Goal: Information Seeking & Learning: Understand process/instructions

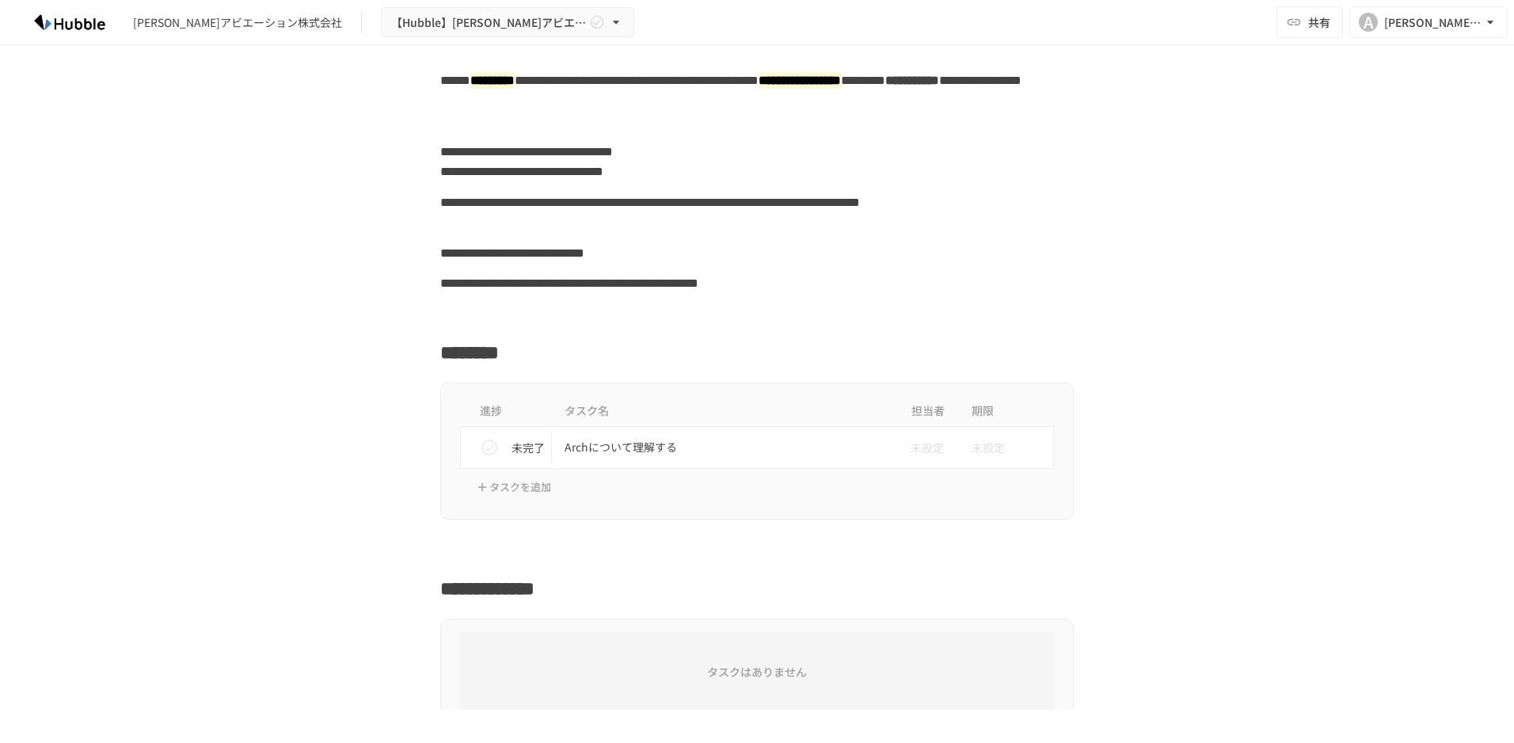
scroll to position [158, 0]
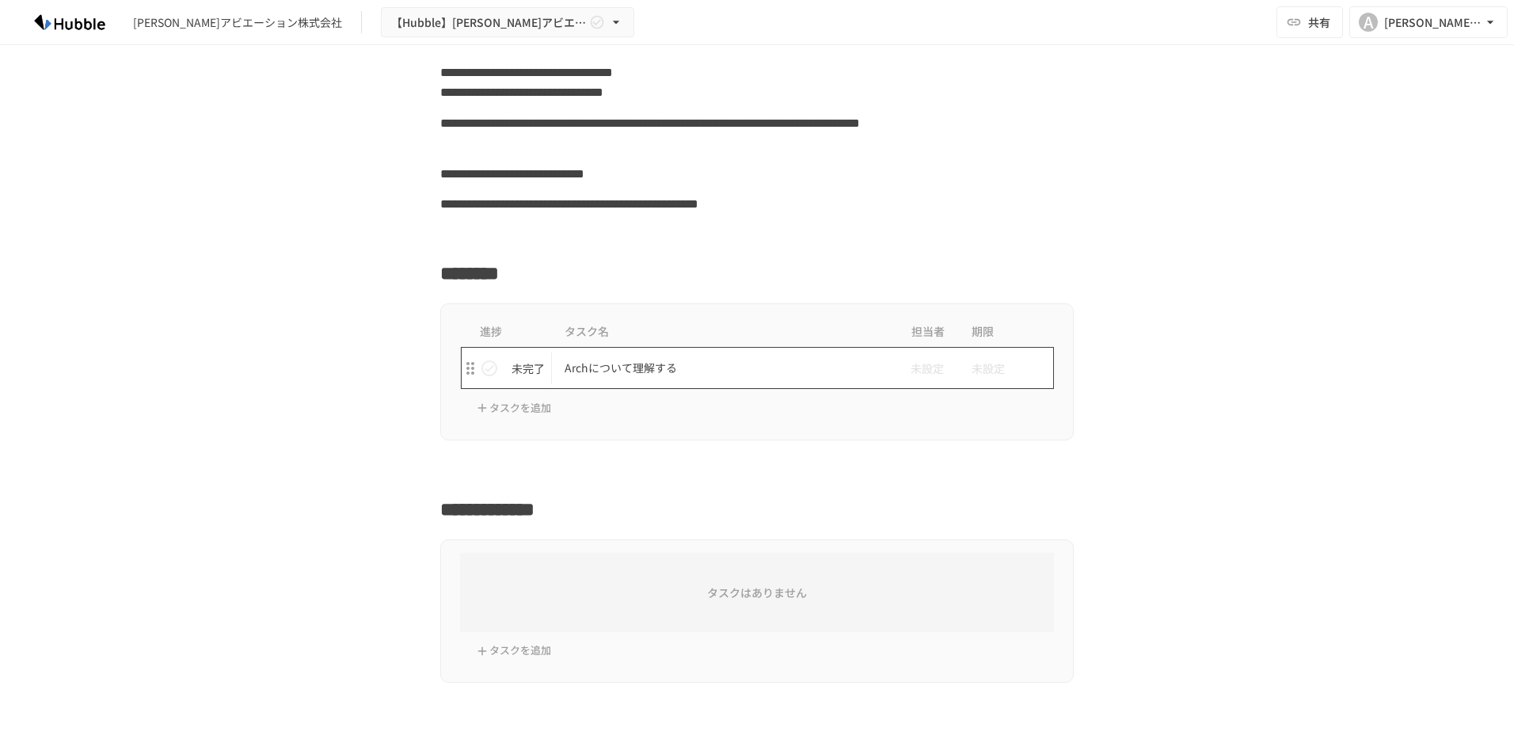
click at [620, 374] on p "Archについて理解する" at bounding box center [724, 368] width 318 height 20
click at [620, 365] on p "Archについて理解する" at bounding box center [724, 368] width 318 height 20
click at [575, 366] on p "Archについて理解する" at bounding box center [724, 368] width 318 height 20
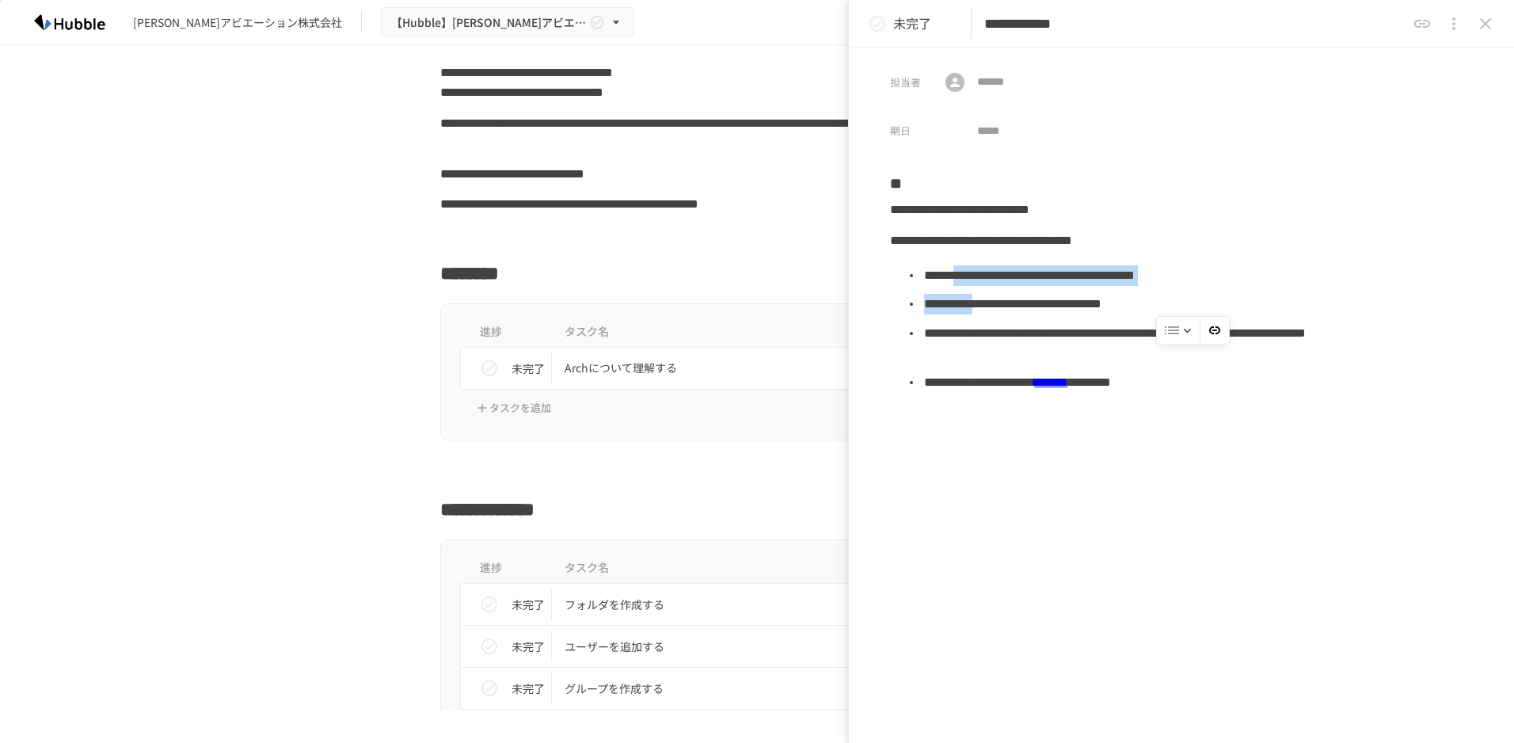
drag, startPoint x: 973, startPoint y: 271, endPoint x: 1056, endPoint y: 307, distance: 90.8
click at [1056, 307] on ul "**********" at bounding box center [1181, 329] width 583 height 146
click at [1053, 330] on li "**********" at bounding box center [1197, 342] width 551 height 49
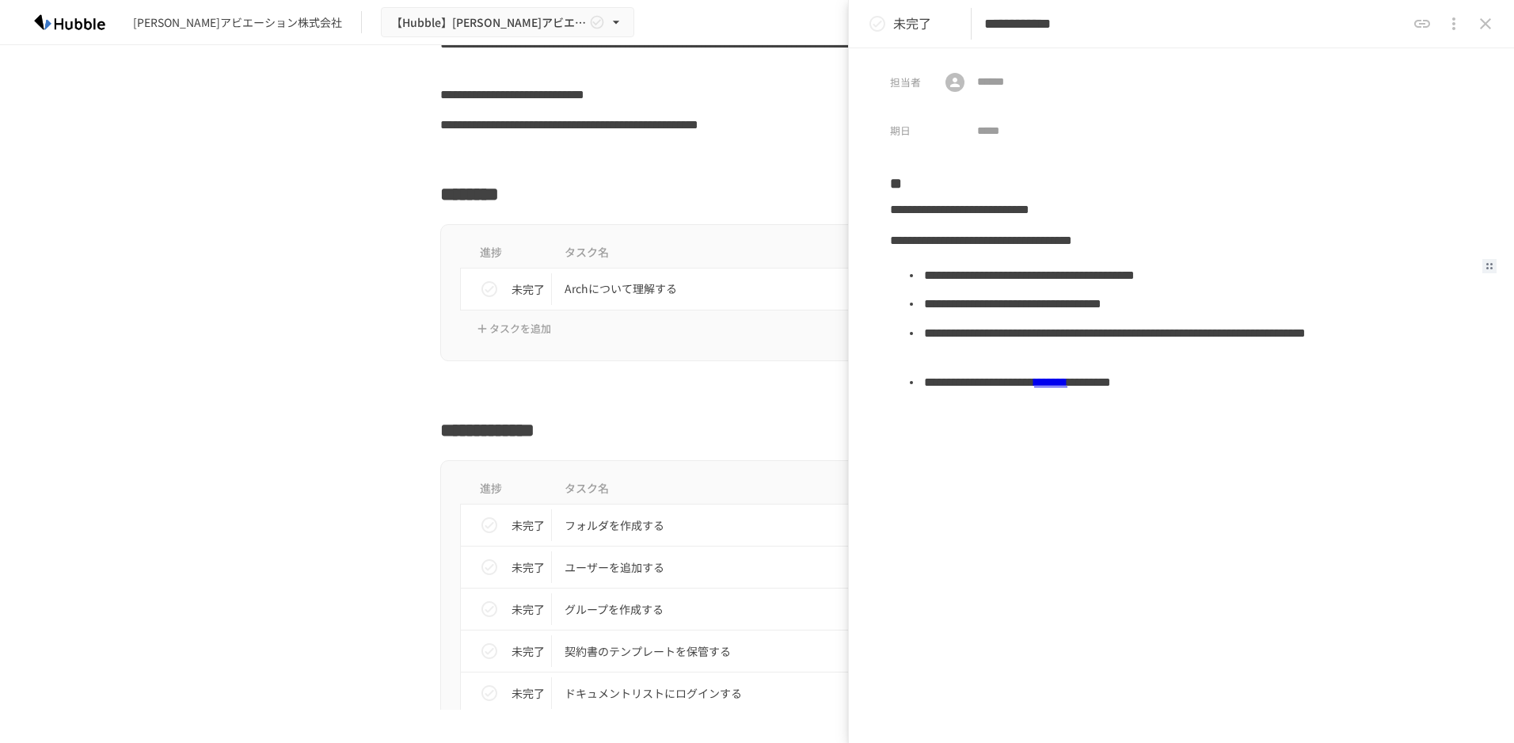
scroll to position [317, 0]
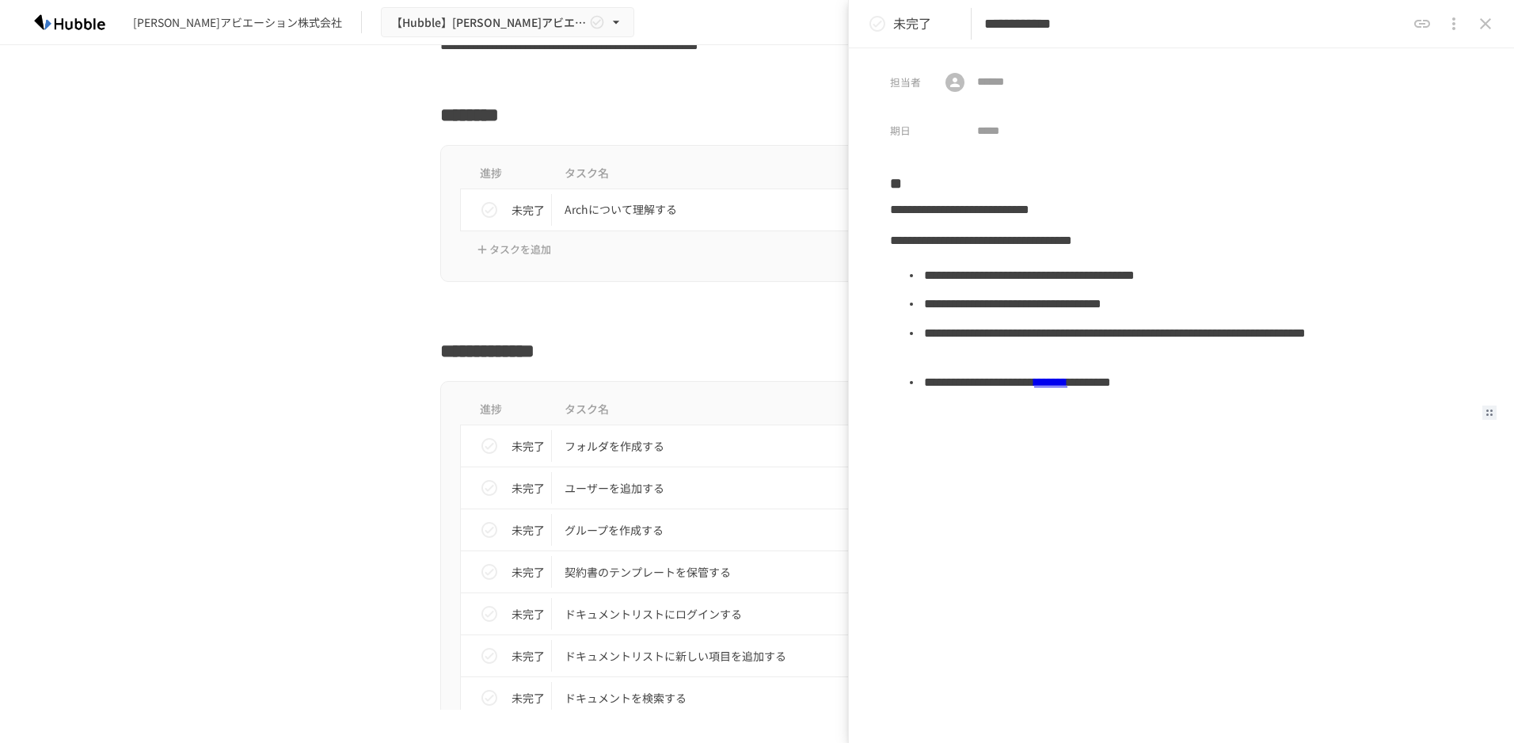
click at [1027, 424] on div at bounding box center [1181, 417] width 583 height 30
click at [877, 20] on icon "status" at bounding box center [877, 23] width 19 height 19
click at [1489, 23] on icon "close drawer" at bounding box center [1485, 23] width 19 height 19
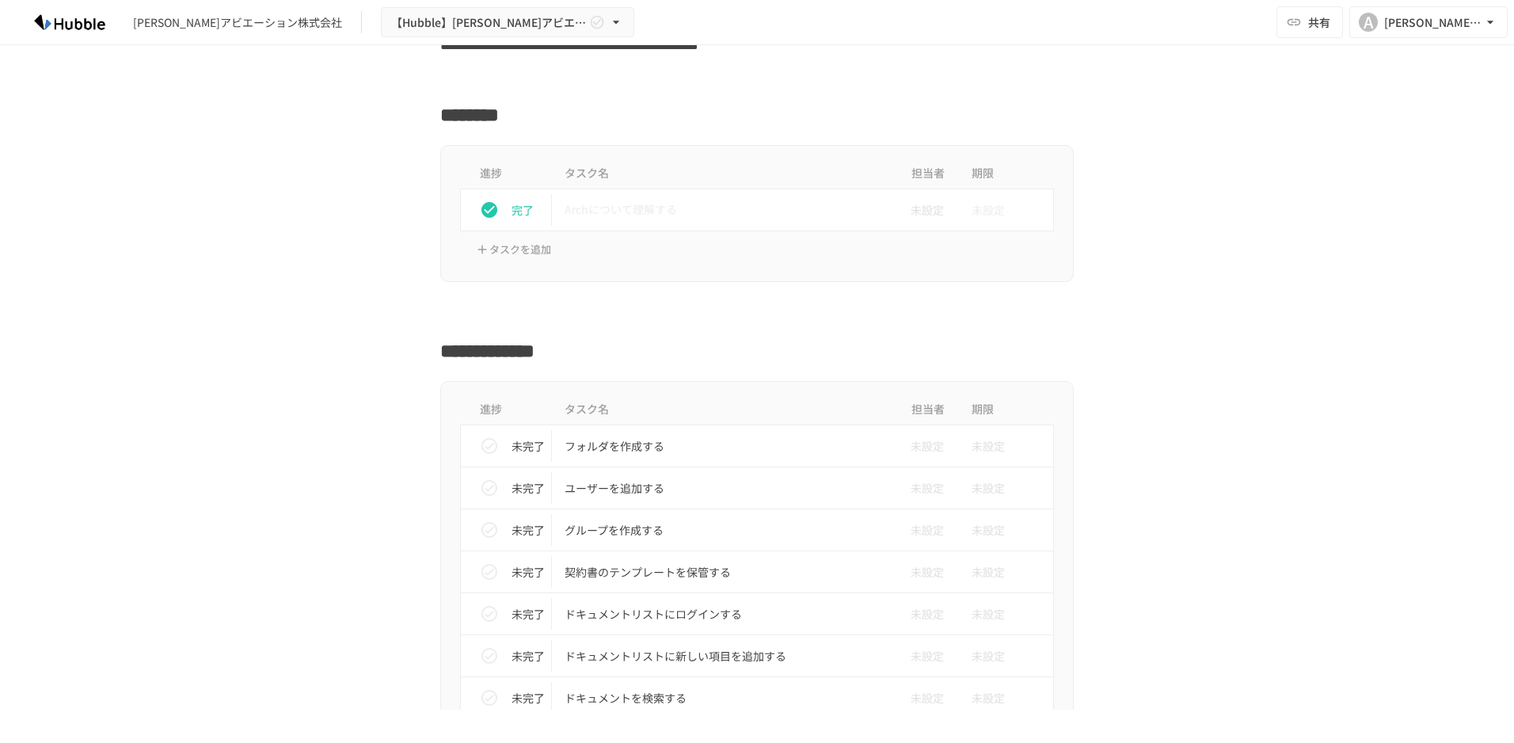
scroll to position [396, 0]
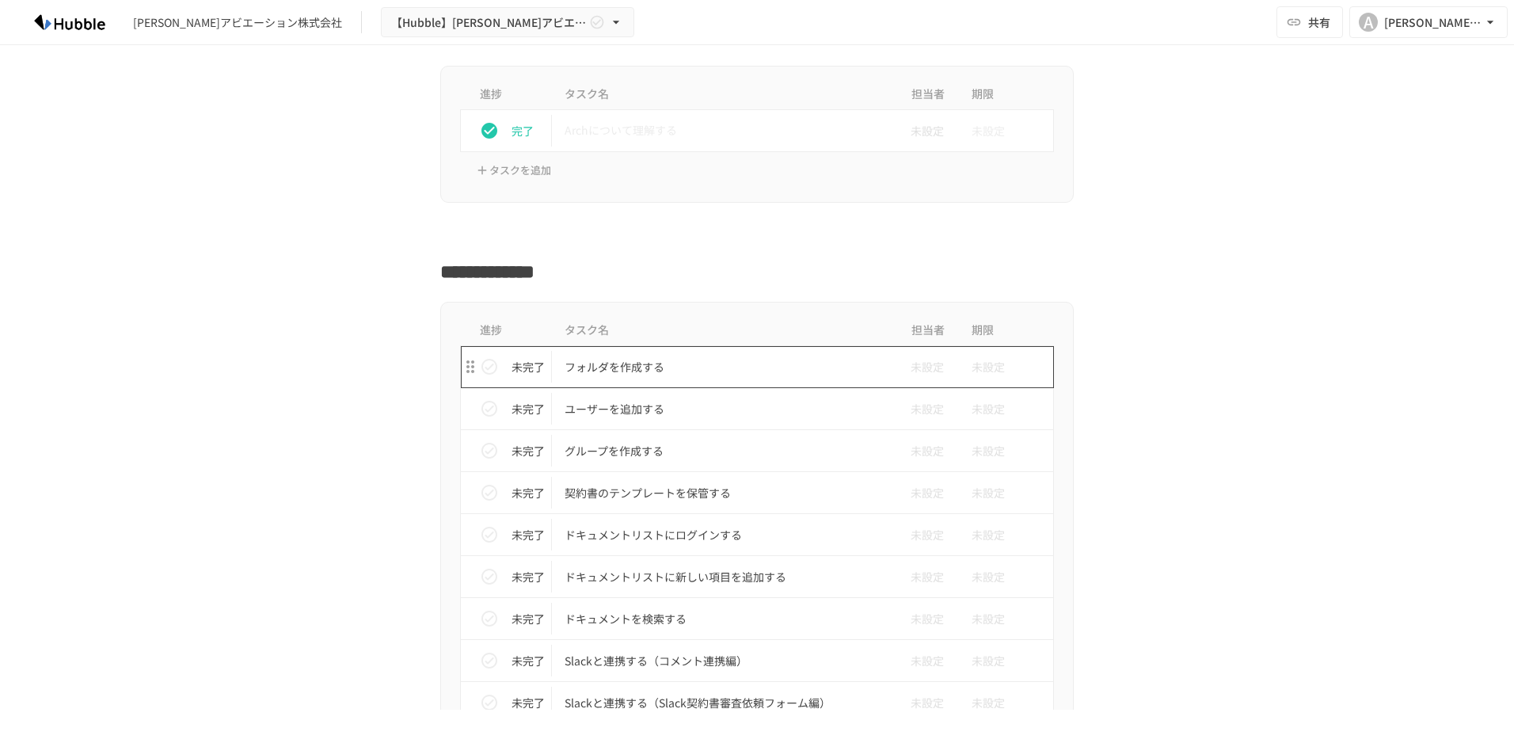
click at [599, 361] on p "フォルダを作成する" at bounding box center [724, 367] width 318 height 20
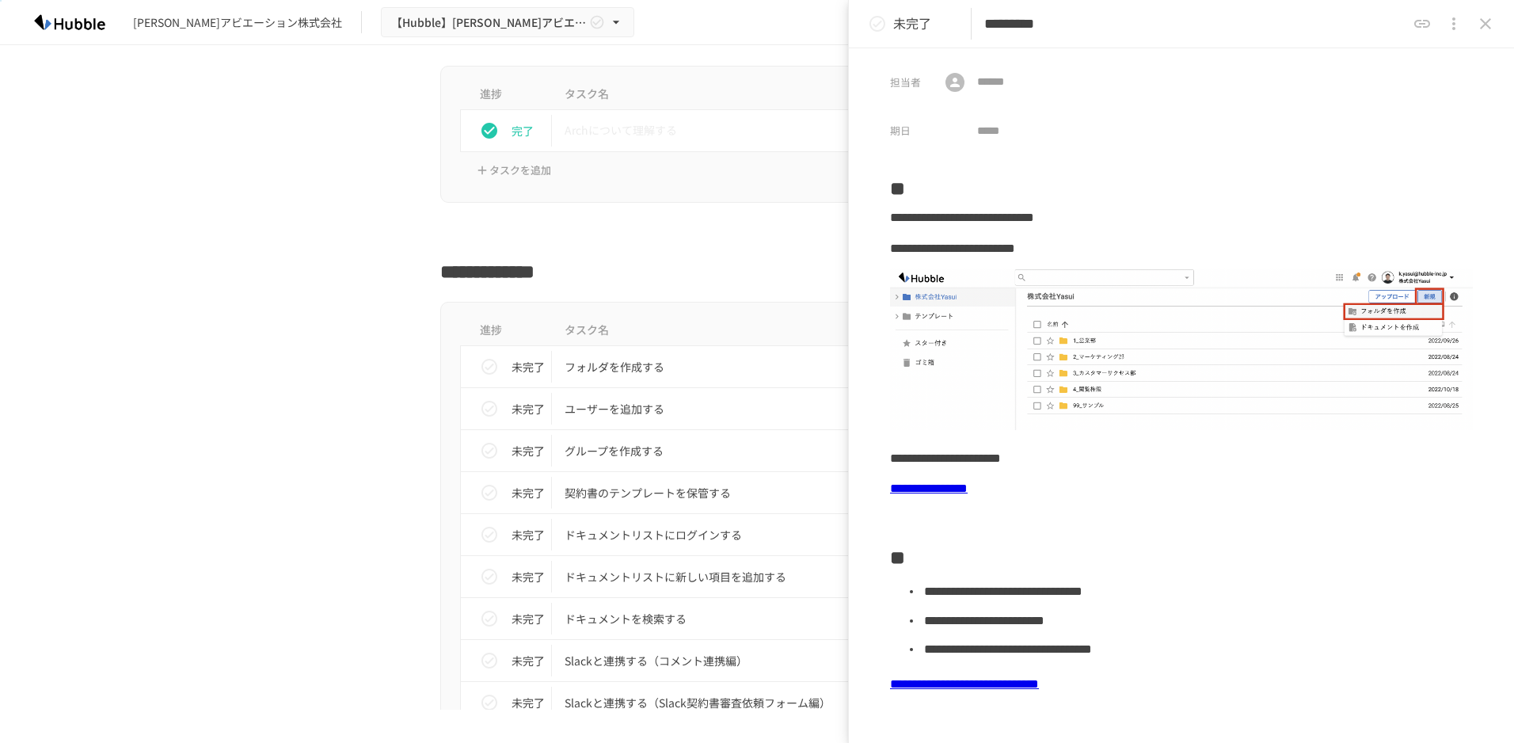
scroll to position [158, 0]
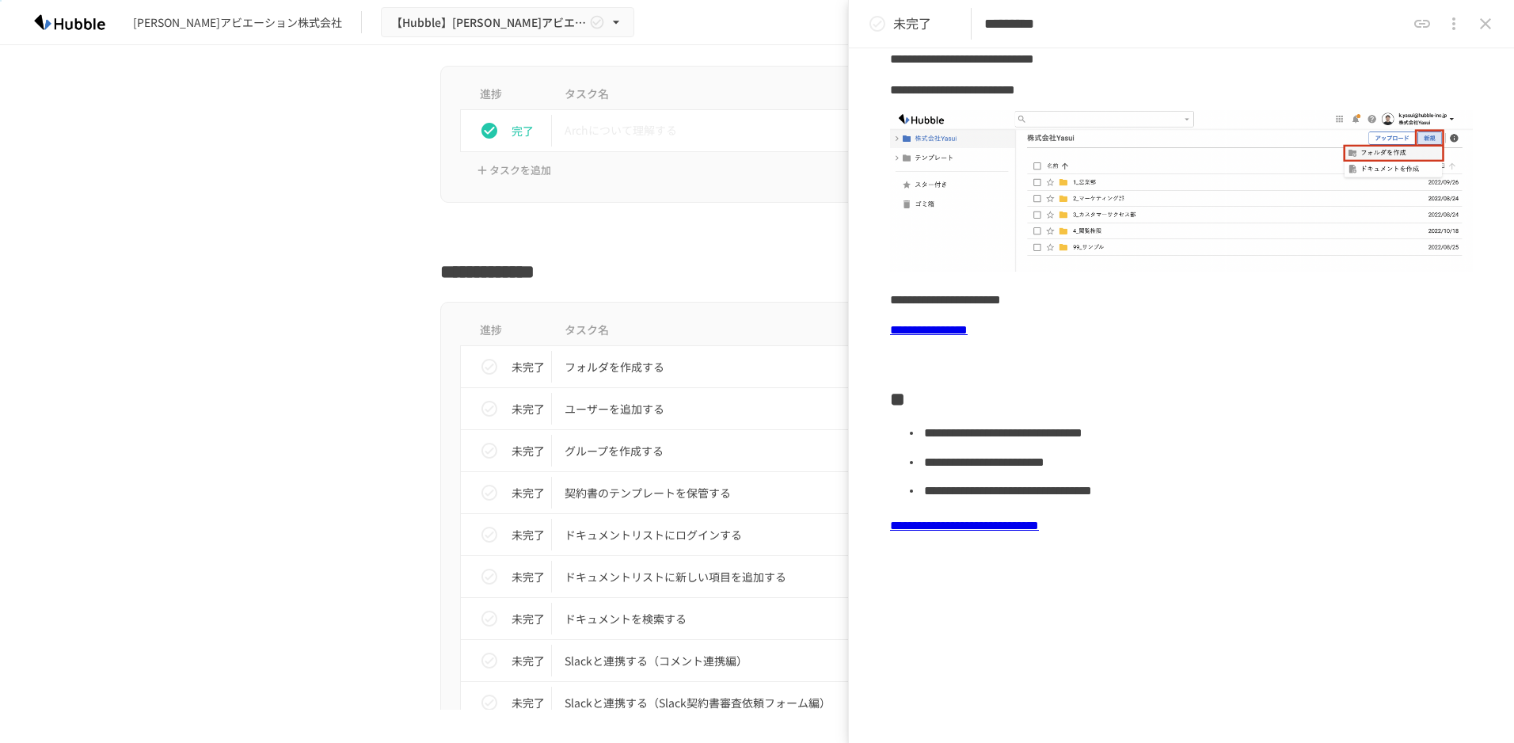
click at [870, 23] on icon "status" at bounding box center [877, 24] width 16 height 16
click at [621, 312] on div "進捗 タスク名 担当者 期限 完了 フォルダを作成する 未設定 未設定 未完了 ユーザーを追加する 未設定 未設定 未完了 グループを作成する 未設定 未設定…" at bounding box center [756, 685] width 633 height 767
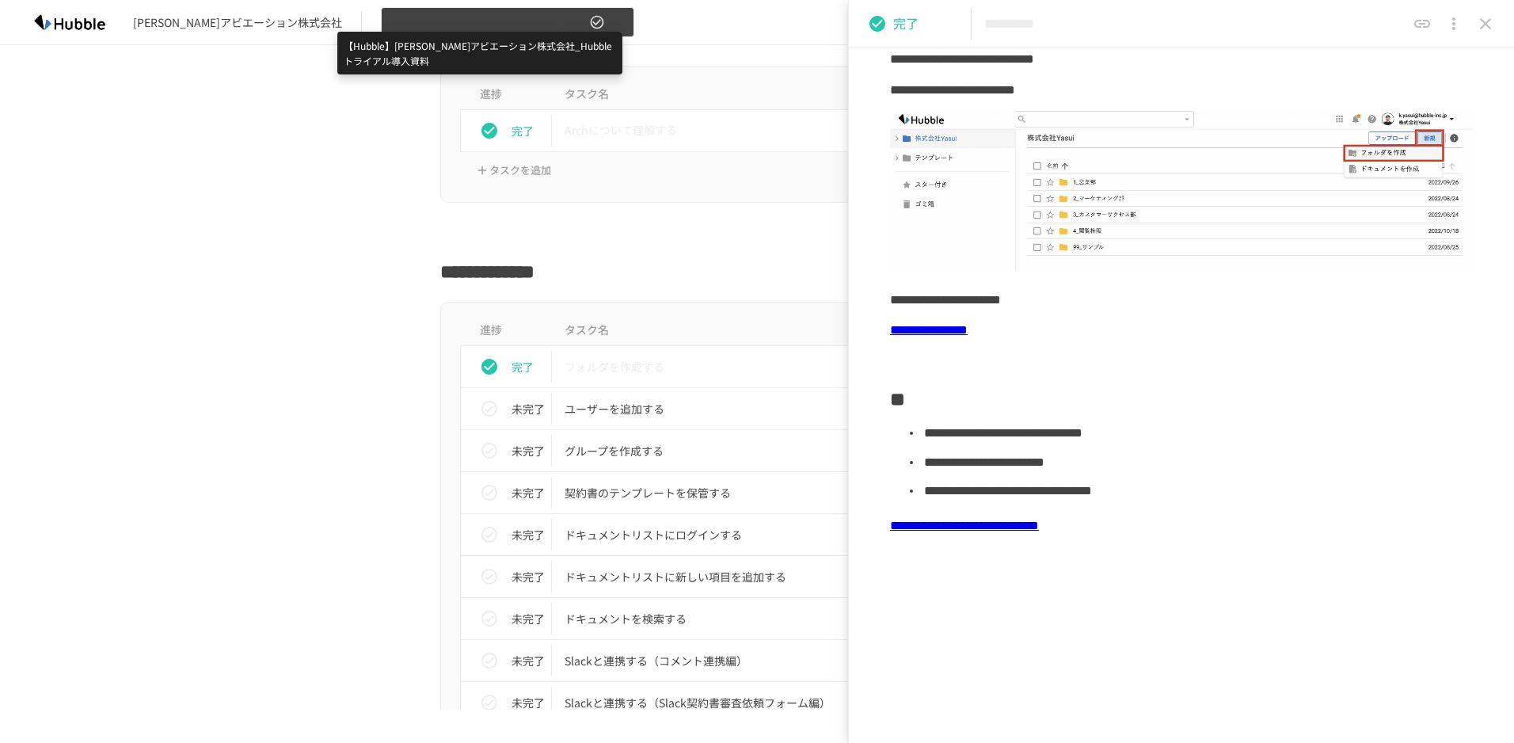
click at [443, 15] on span "【Hubble】[PERSON_NAME]アビエーション株式会社_Hubbleトライアル導入資料" at bounding box center [488, 23] width 195 height 20
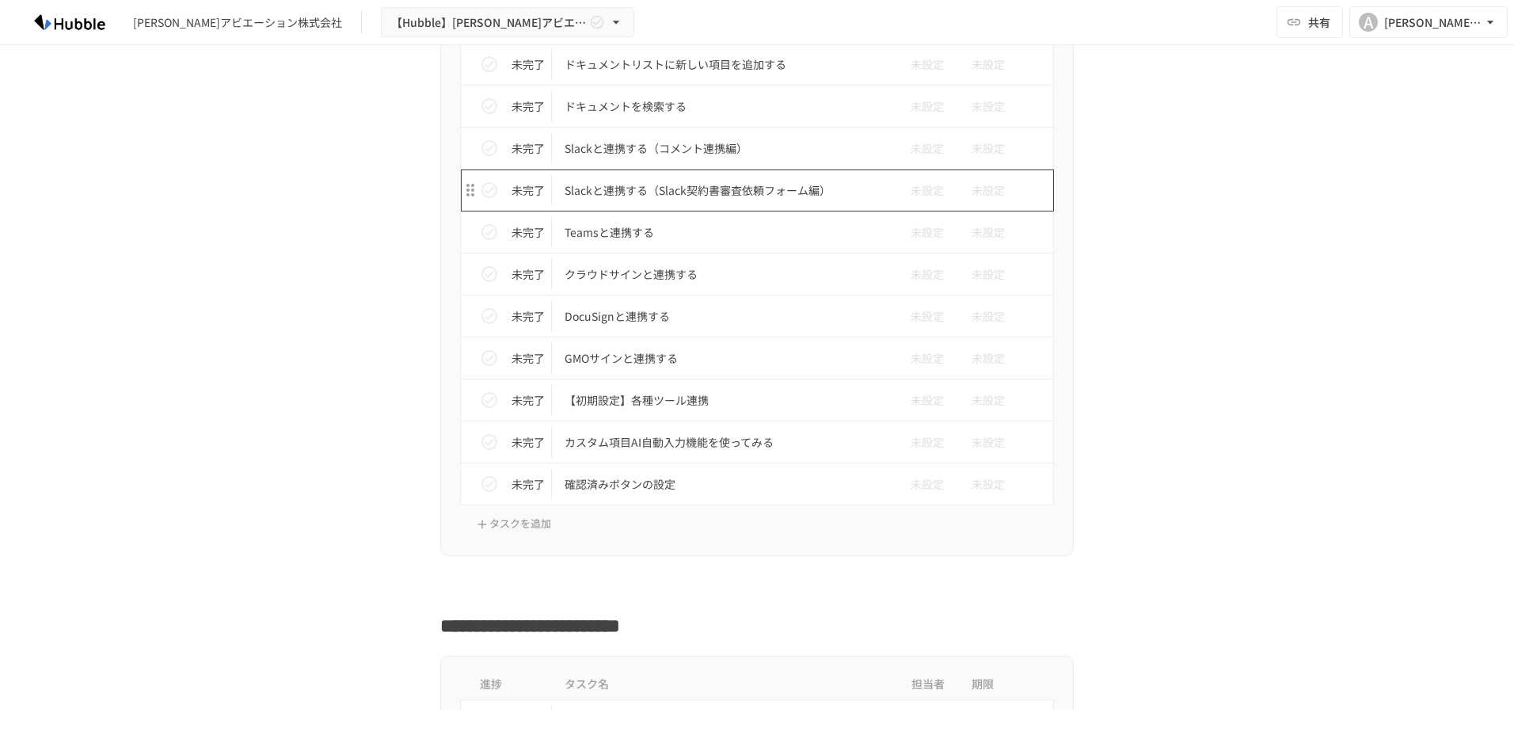
scroll to position [750, 0]
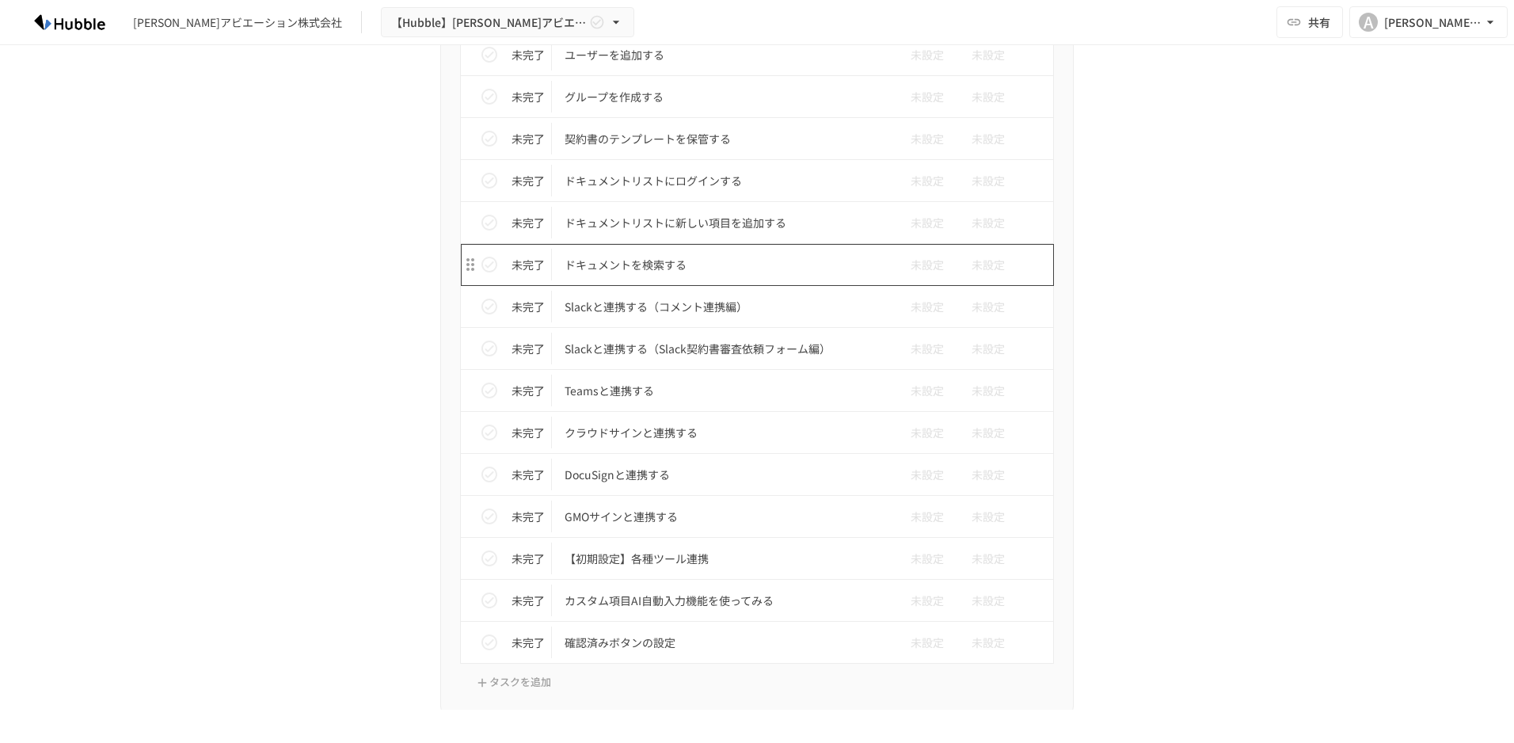
click at [675, 259] on p "ドキュメントを検索する" at bounding box center [724, 265] width 318 height 20
click at [641, 261] on p "ドキュメントを検索する" at bounding box center [724, 265] width 318 height 20
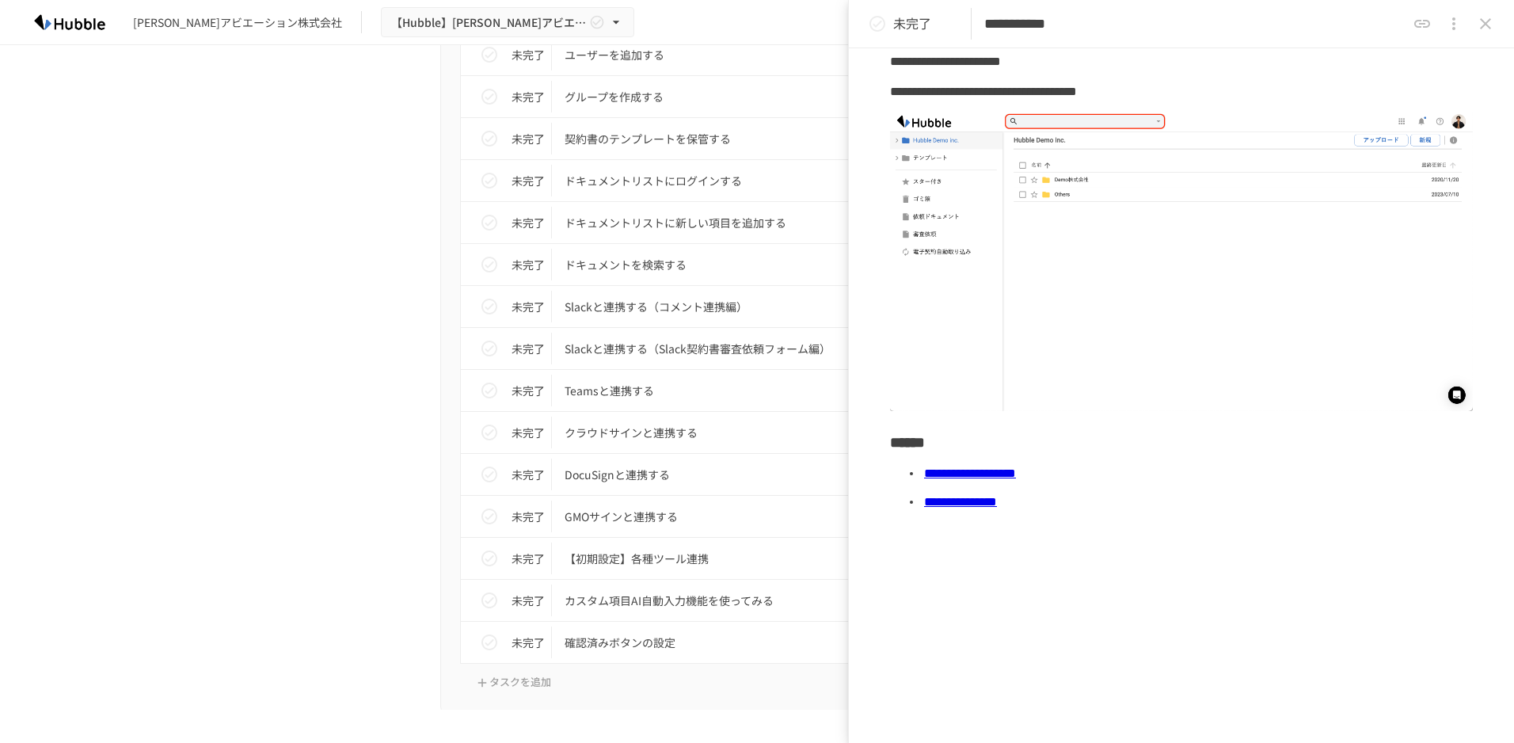
scroll to position [248, 0]
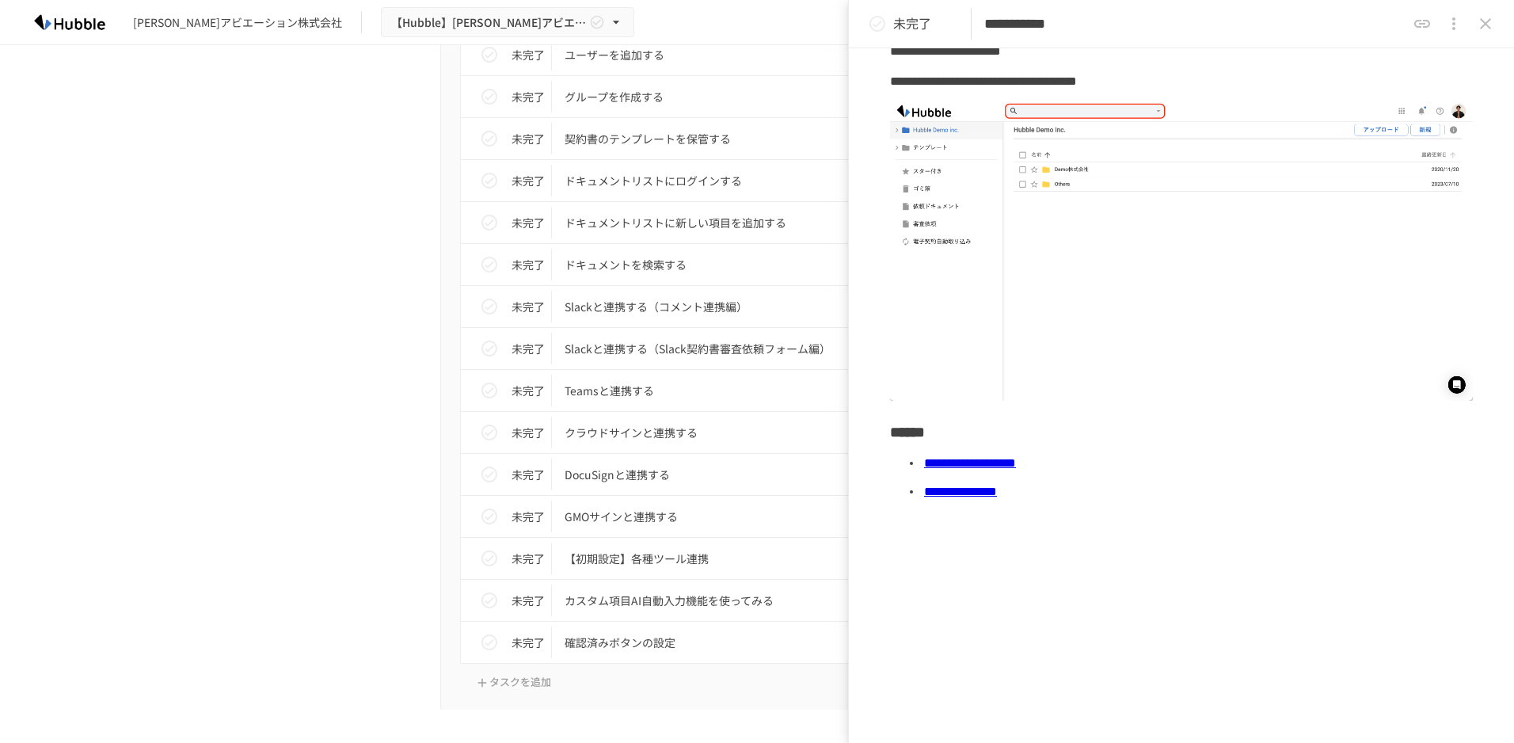
click at [997, 485] on link "**********" at bounding box center [960, 491] width 73 height 12
